Goal: Task Accomplishment & Management: Manage account settings

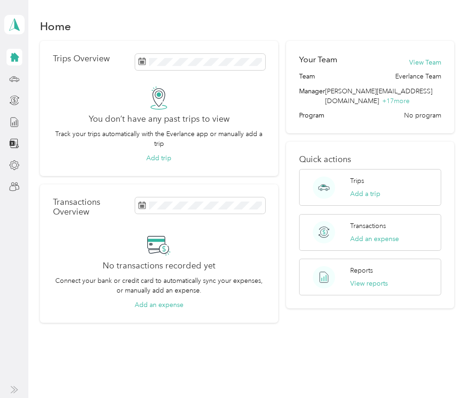
click at [10, 12] on div "[PERSON_NAME] Personal dashboard" at bounding box center [14, 24] width 20 height 32
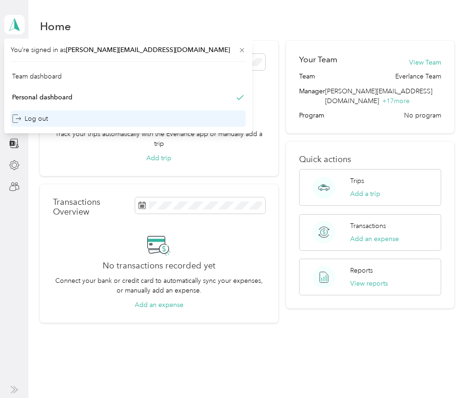
click at [45, 121] on div "Log out" at bounding box center [30, 119] width 36 height 10
